Goal: Task Accomplishment & Management: Use online tool/utility

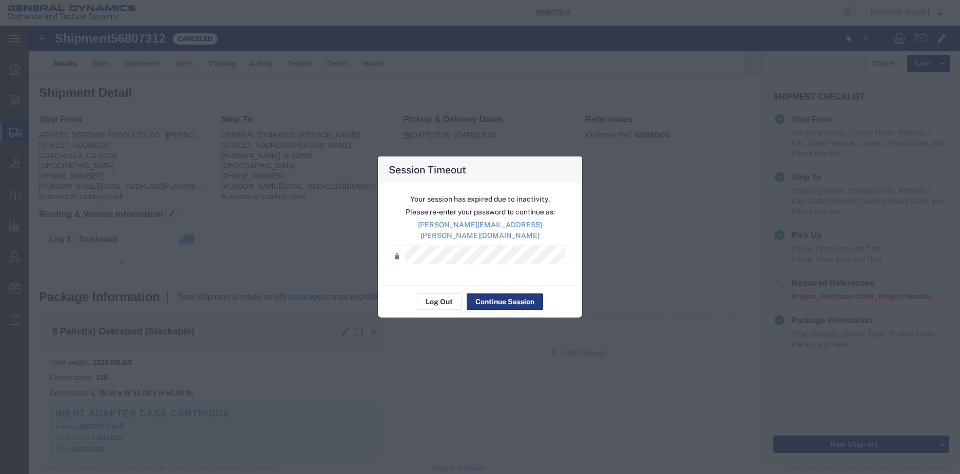
scroll to position [205, 0]
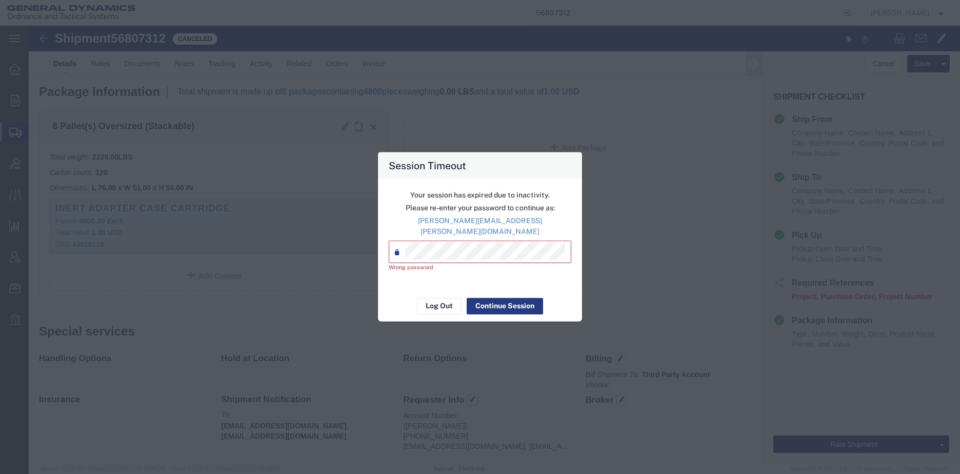
click at [391, 261] on agx-input-control "Password * Wrong password" at bounding box center [480, 255] width 182 height 31
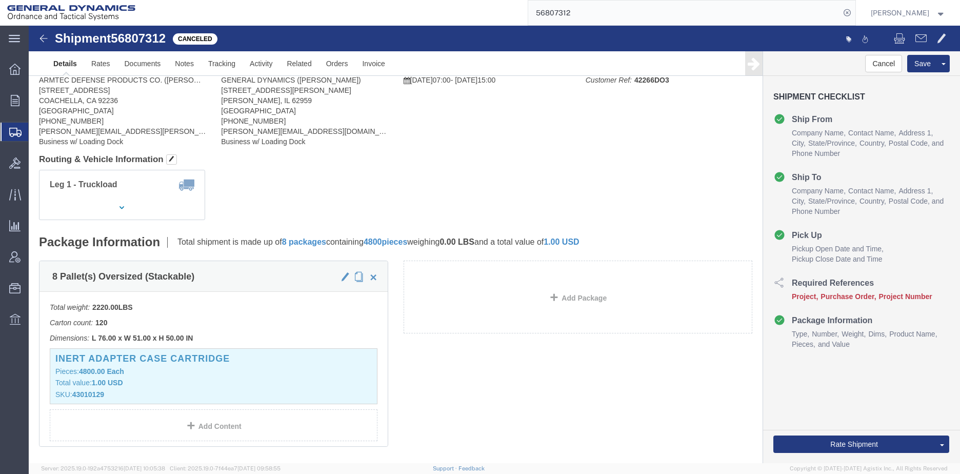
scroll to position [0, 0]
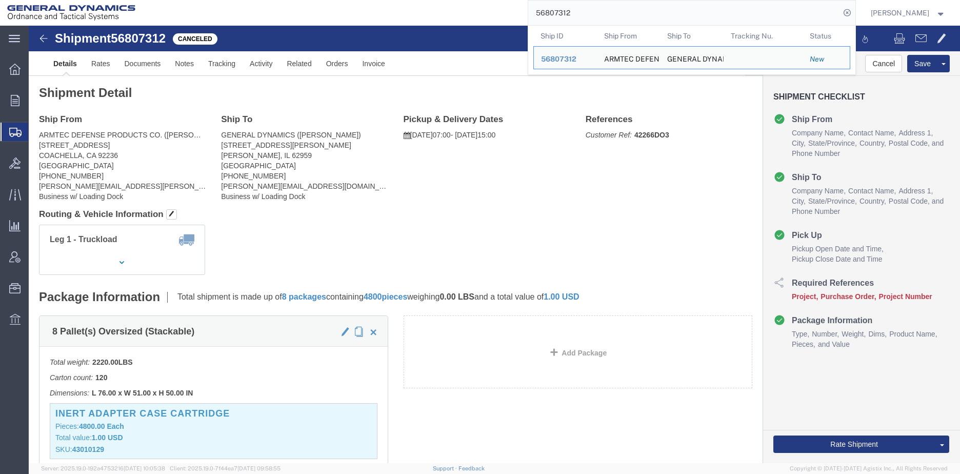
drag, startPoint x: 626, startPoint y: 1, endPoint x: 608, endPoint y: 6, distance: 19.0
click at [608, 6] on input "56807312" at bounding box center [684, 13] width 312 height 25
drag, startPoint x: 601, startPoint y: 12, endPoint x: 506, endPoint y: 11, distance: 94.3
click at [506, 11] on div "56807312 Ship ID Ship From Ship To Tracking Nu. Status Ship ID 56807312 Ship Fr…" at bounding box center [499, 13] width 713 height 26
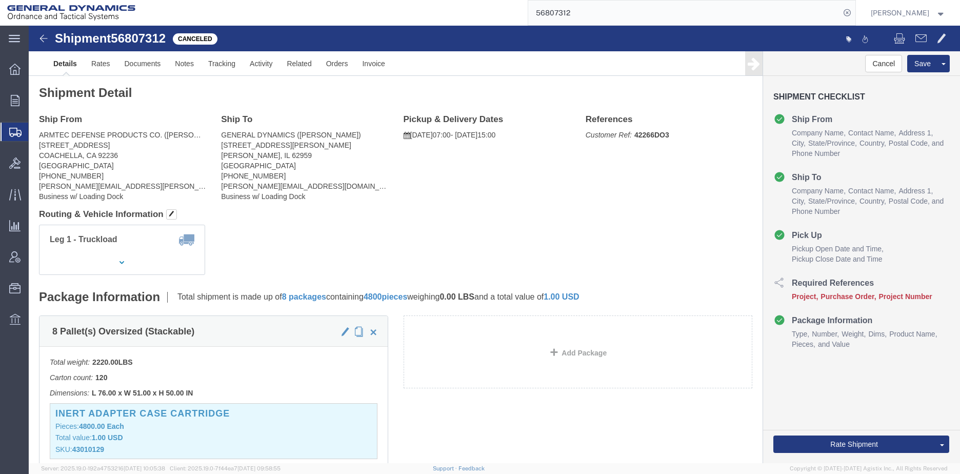
paste input "36300"
type input "56836300"
click at [854, 12] on icon at bounding box center [847, 13] width 14 height 14
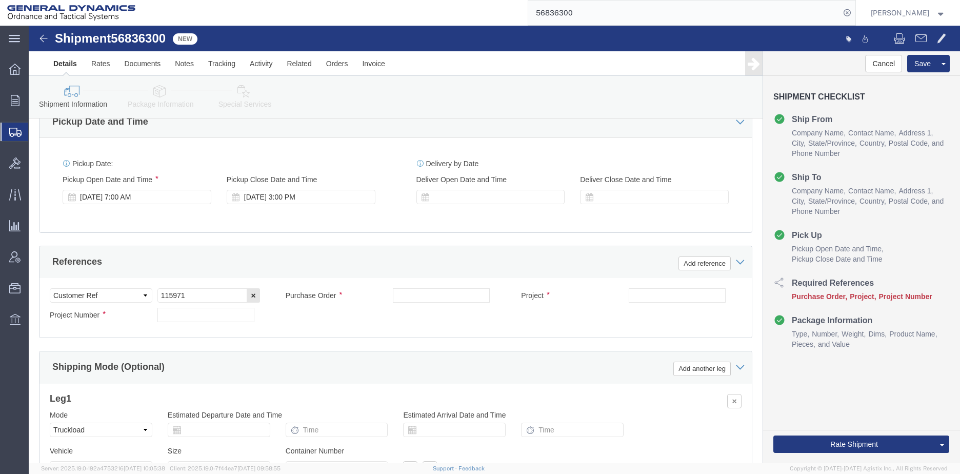
scroll to position [615, 0]
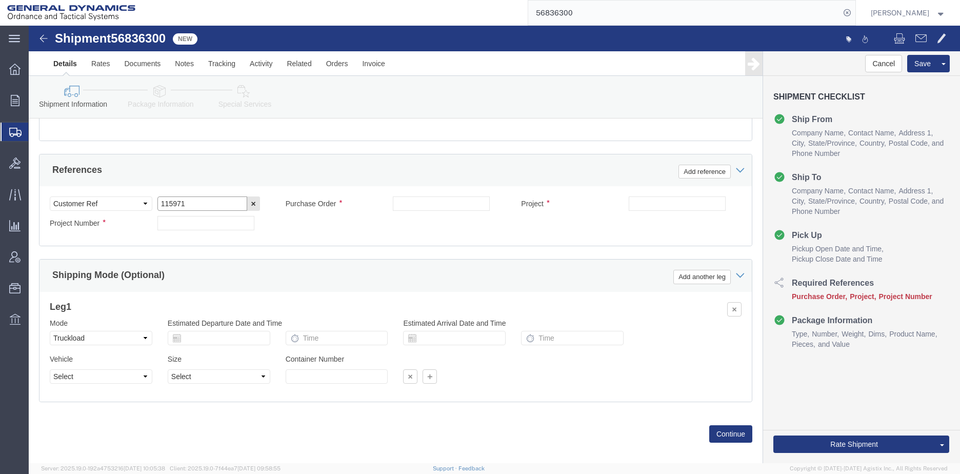
drag, startPoint x: 159, startPoint y: 179, endPoint x: 65, endPoint y: 177, distance: 94.3
click div "Select Account Type Activity ID Airline Appointment Number ASN Batch Request # …"
click input "text"
paste input "115971"
type input "115971"
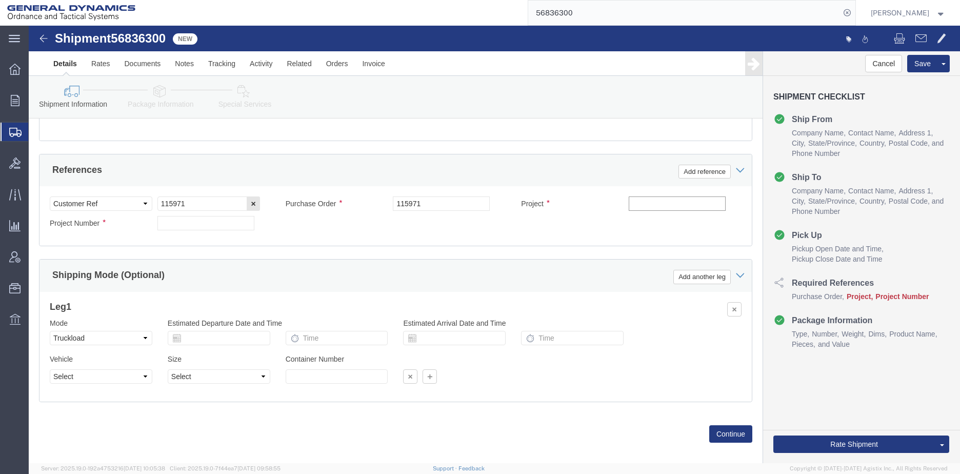
click input "text"
paste input "115971"
type input "115971"
drag, startPoint x: 628, startPoint y: 176, endPoint x: 576, endPoint y: 170, distance: 52.6
click div "Select Account Type Activity ID Airline Appointment Number ASN Batch Request # …"
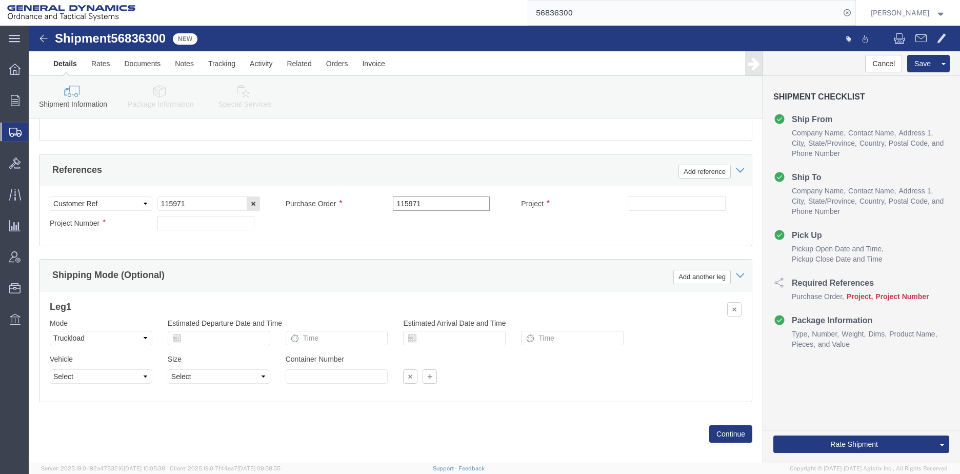
drag, startPoint x: 396, startPoint y: 174, endPoint x: 343, endPoint y: 180, distance: 53.2
click div "Purchase Order 115971"
click input "text"
drag, startPoint x: 138, startPoint y: 199, endPoint x: 133, endPoint y: 198, distance: 5.7
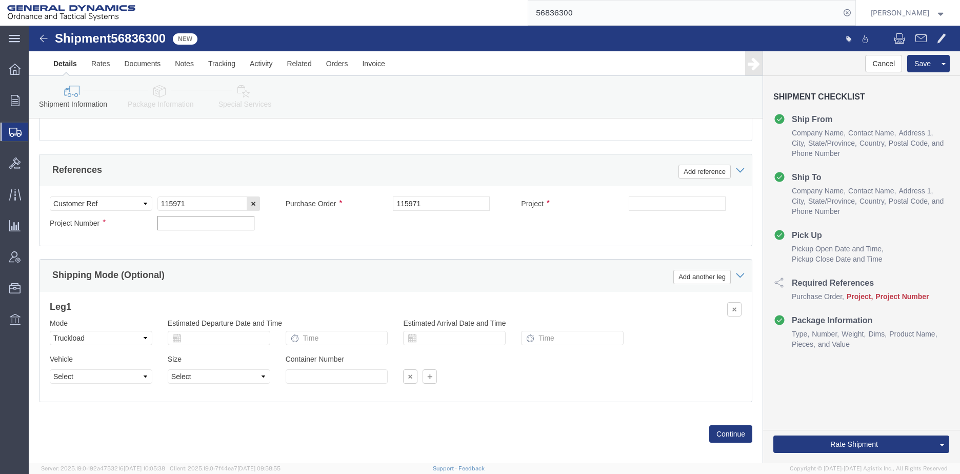
click input "text"
type input "ma"
click input "text"
type input "NA"
click input "ma"
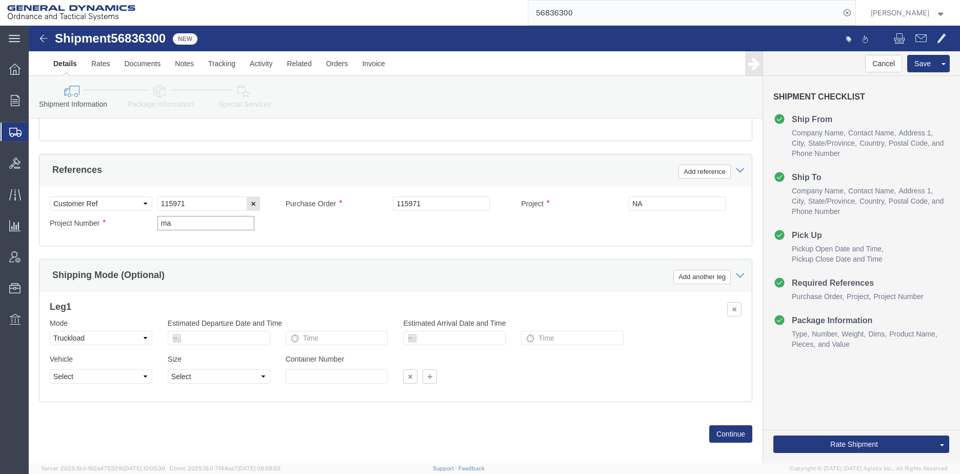
type input "m"
type input "NA"
click div "Shipping Mode (Optional) Add another leg"
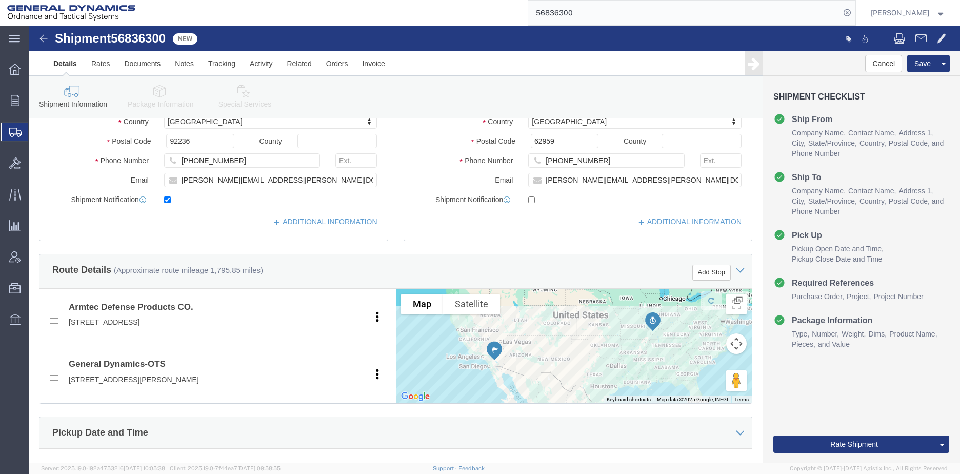
scroll to position [62, 0]
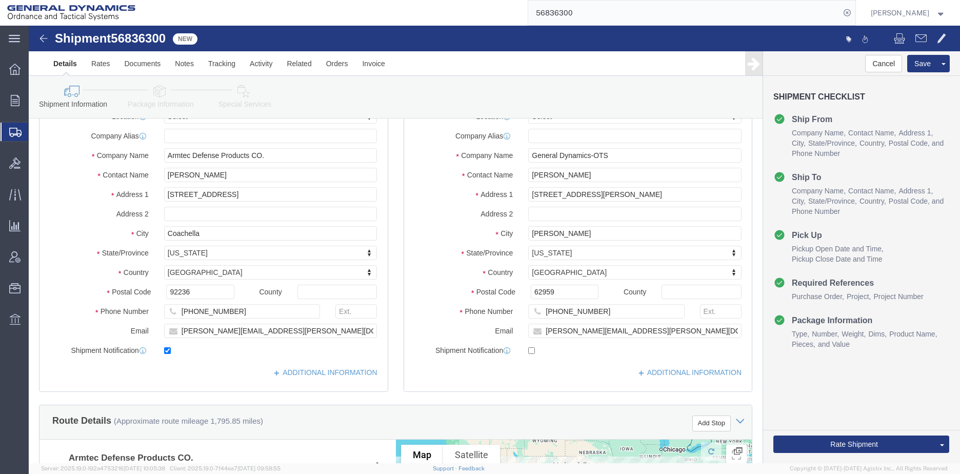
click icon
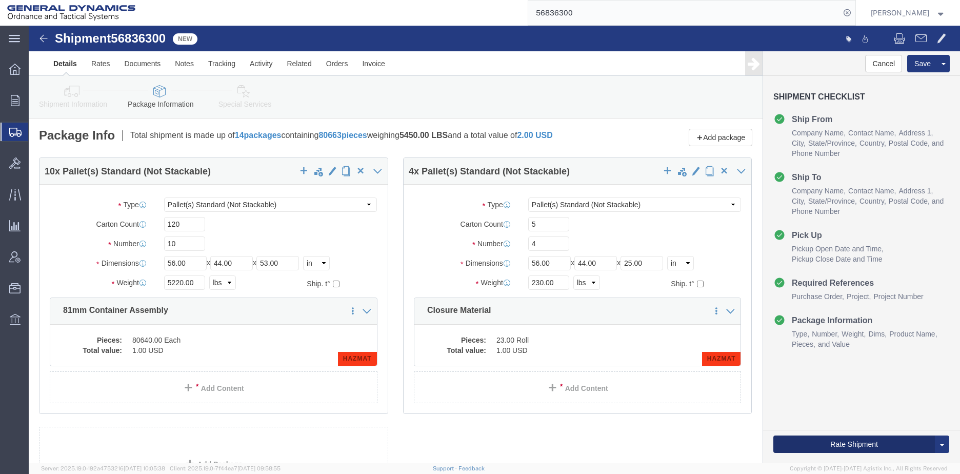
click button "Rate Shipment"
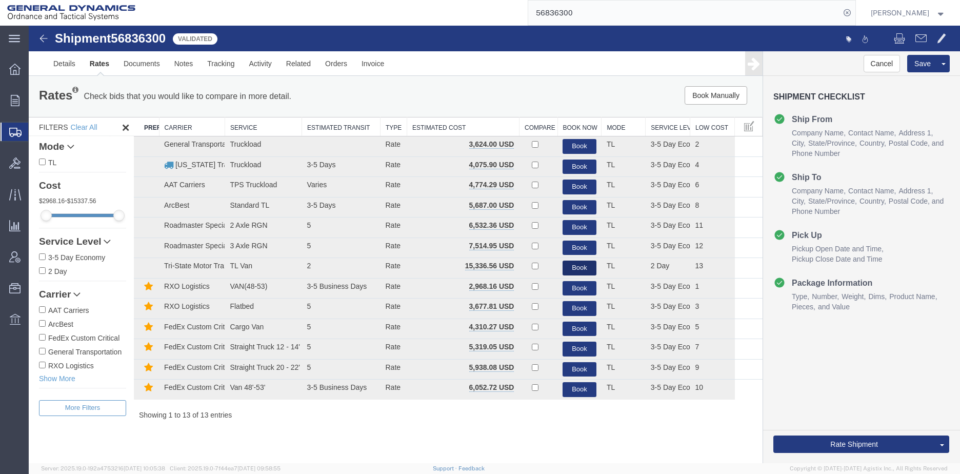
click at [581, 269] on button "Book" at bounding box center [579, 267] width 34 height 15
